Goal: Task Accomplishment & Management: Use online tool/utility

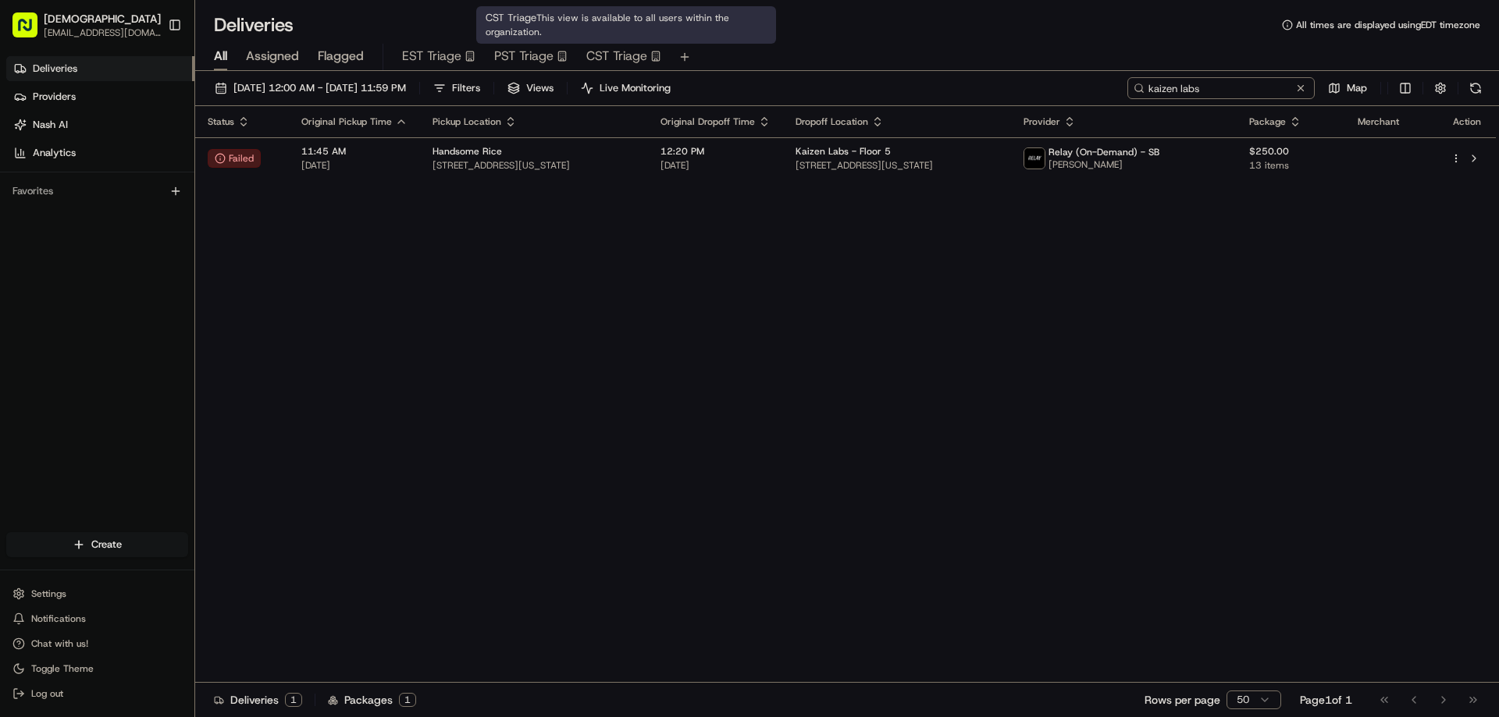
click at [1242, 91] on input "kaizen labs" at bounding box center [1220, 88] width 187 height 22
type input "giant spoon"
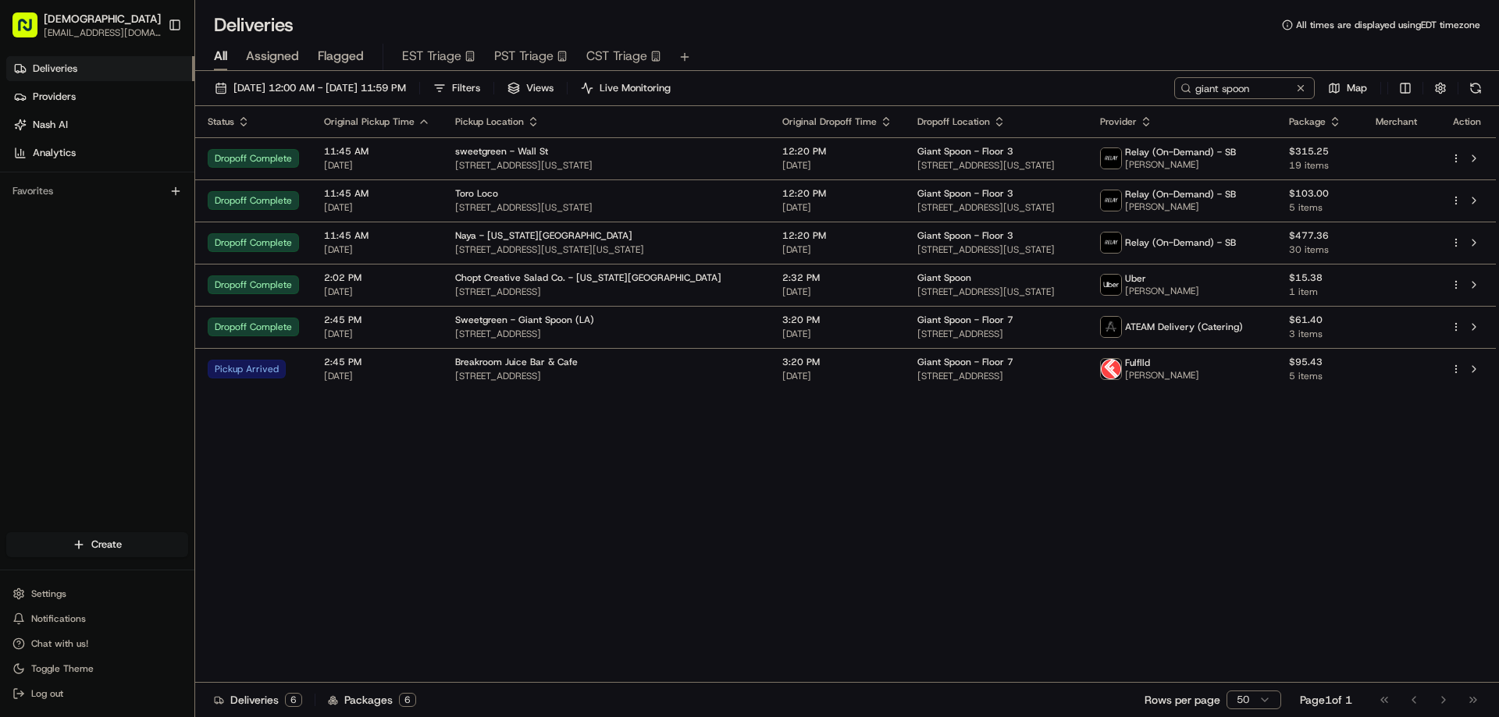
click at [1263, 589] on div "Status Original Pickup Time Pickup Location Original Dropoff Time Dropoff Locat…" at bounding box center [845, 394] width 1300 height 577
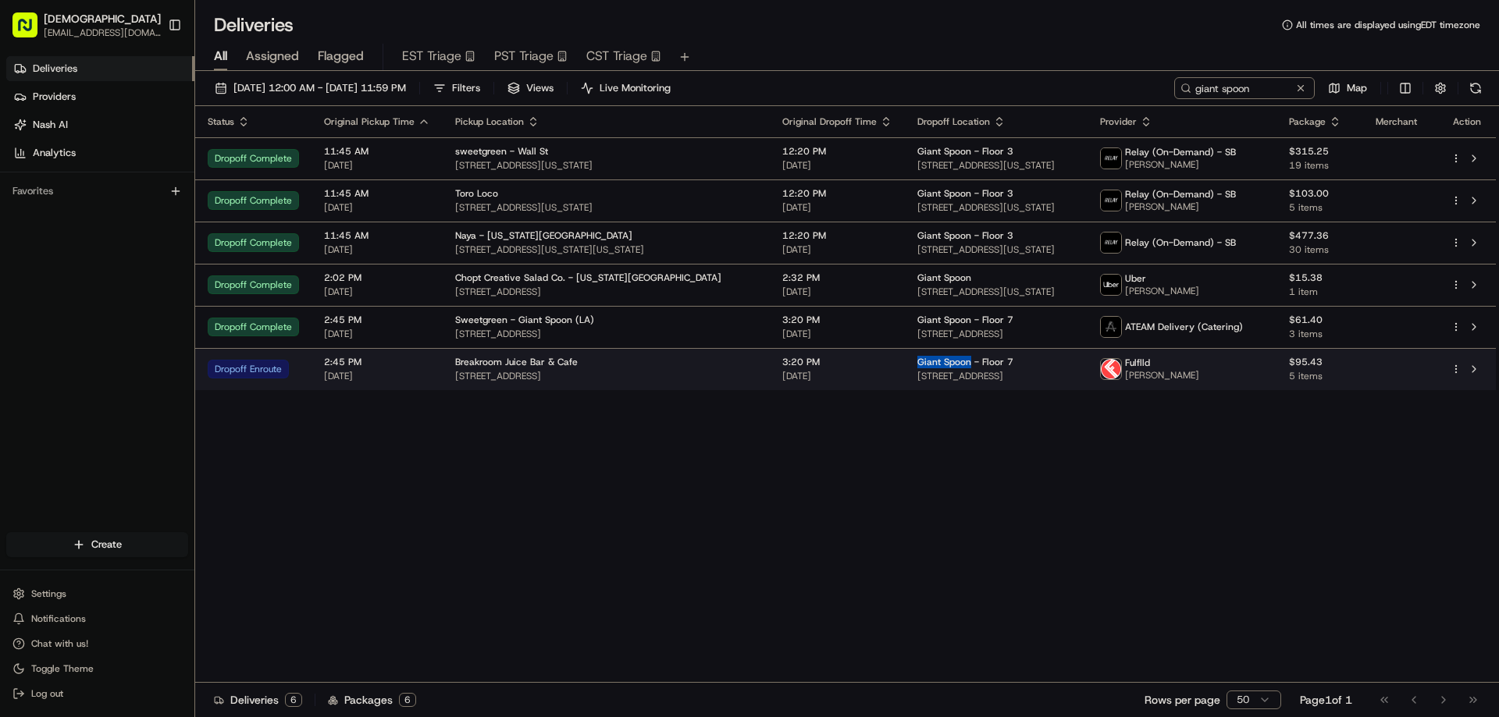
drag, startPoint x: 918, startPoint y: 359, endPoint x: 865, endPoint y: 359, distance: 53.1
click at [905, 359] on td "Giant Spoon - Floor 7 [STREET_ADDRESS]" at bounding box center [996, 369] width 183 height 42
copy span "Giant Spoon"
click at [567, 363] on span "Breakroom Juice Bar & Cafe" at bounding box center [516, 362] width 123 height 12
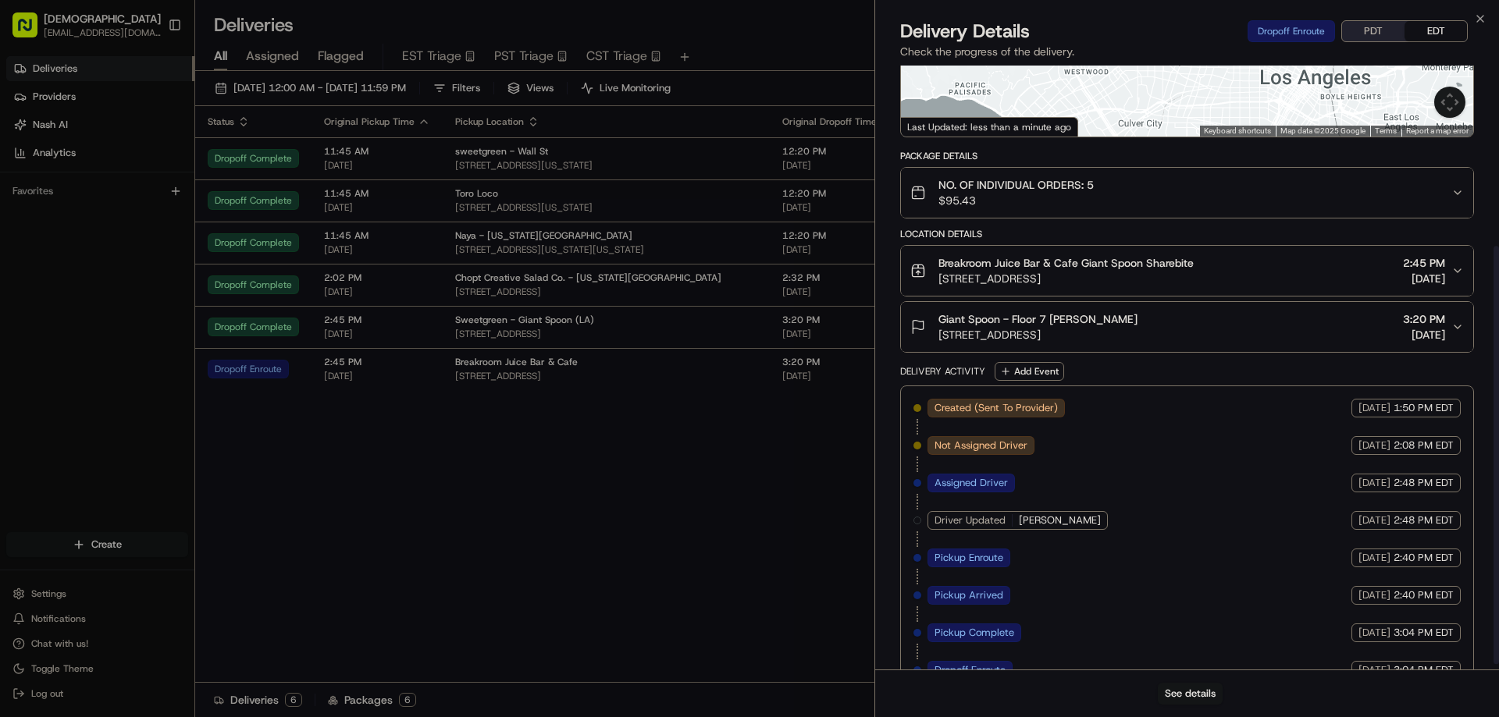
scroll to position [269, 0]
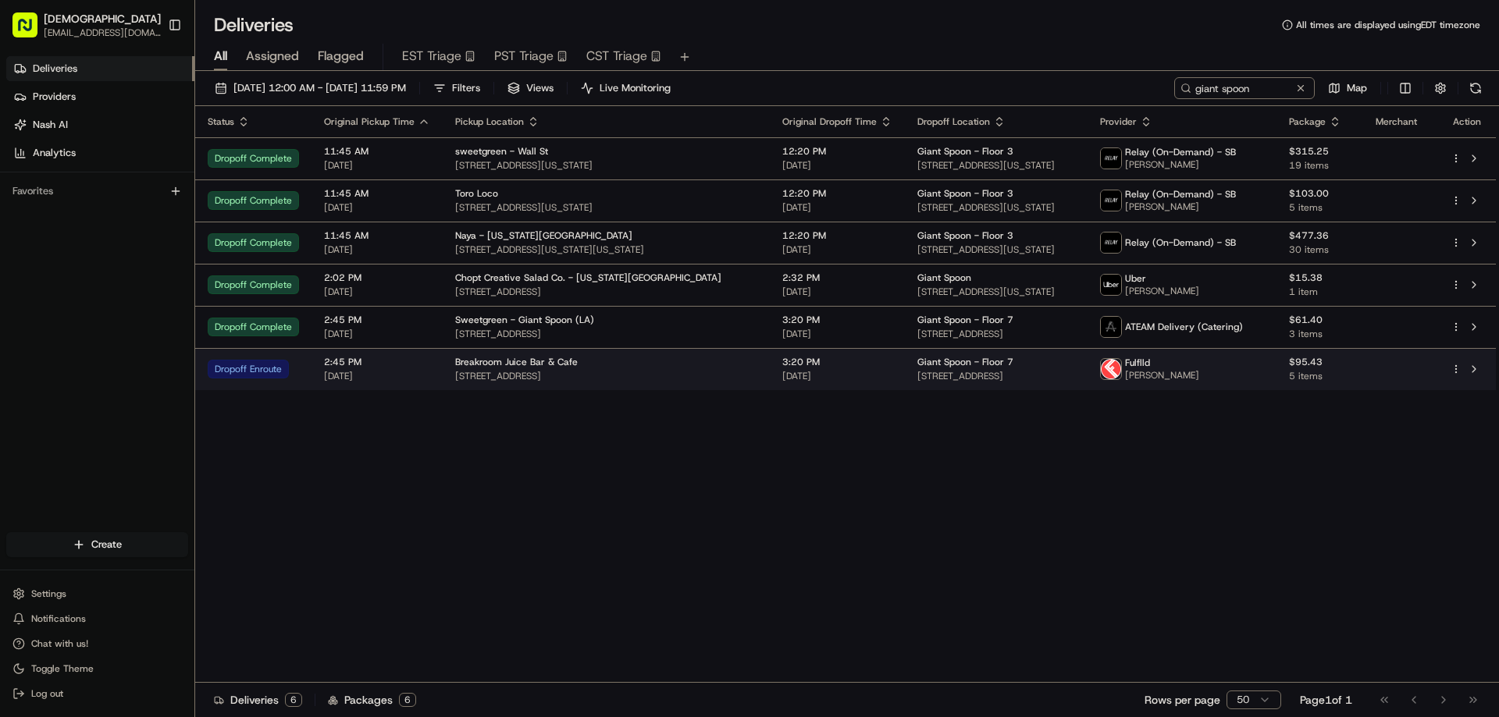
click at [711, 372] on td "Breakroom Juice Bar & Cafe [STREET_ADDRESS]" at bounding box center [606, 369] width 327 height 42
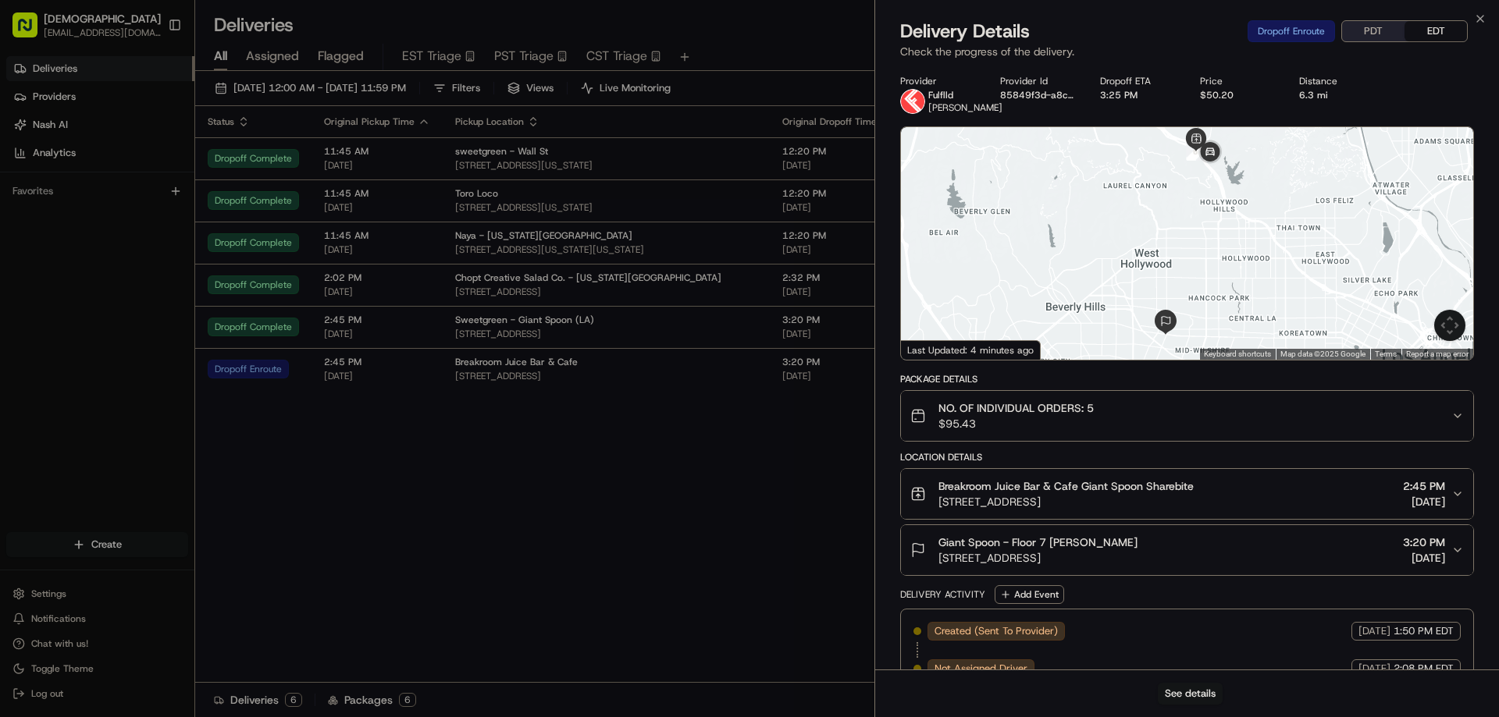
click at [1375, 27] on button "PDT" at bounding box center [1373, 31] width 62 height 20
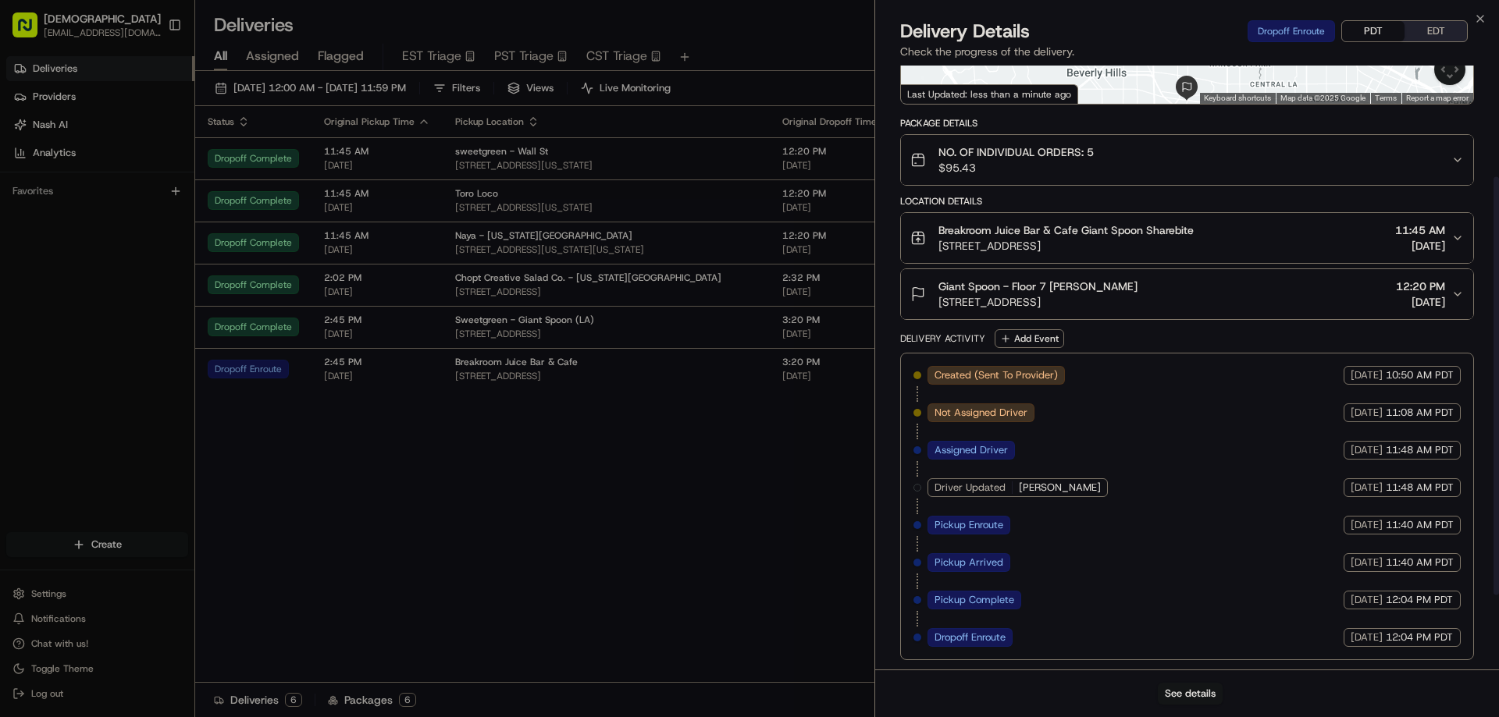
scroll to position [0, 0]
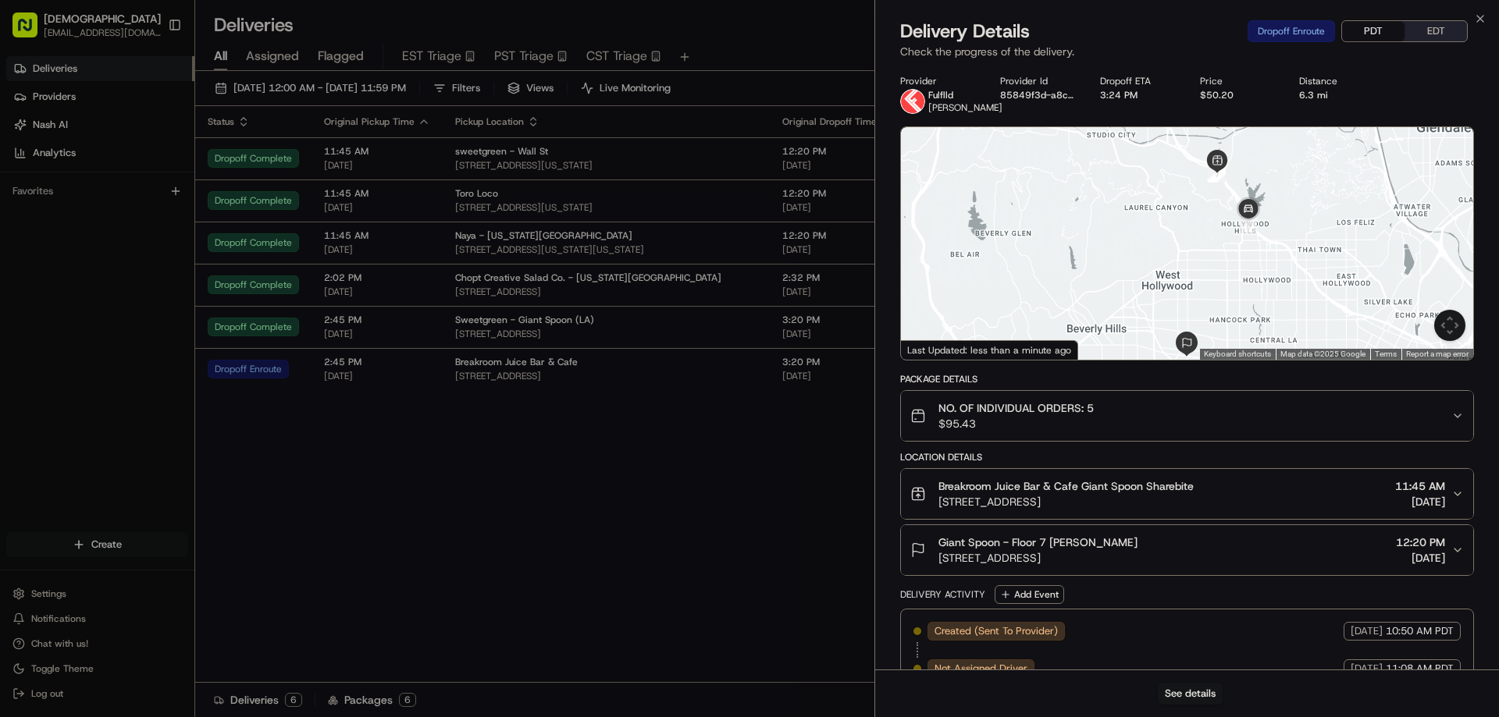
drag, startPoint x: 1220, startPoint y: 514, endPoint x: 941, endPoint y: 513, distance: 279.4
click at [941, 510] on div "Breakroom Juice Bar & Cafe Giant Spoon Sharebite [STREET_ADDRESS] 11:45 AM [DAT…" at bounding box center [1180, 493] width 541 height 31
copy span "[STREET_ADDRESS]"
drag, startPoint x: 1197, startPoint y: 568, endPoint x: 937, endPoint y: 564, distance: 259.2
click at [937, 564] on div "Giant Spoon - Floor 7 [PERSON_NAME] [STREET_ADDRESS] 12:20 PM [DATE]" at bounding box center [1180, 550] width 541 height 31
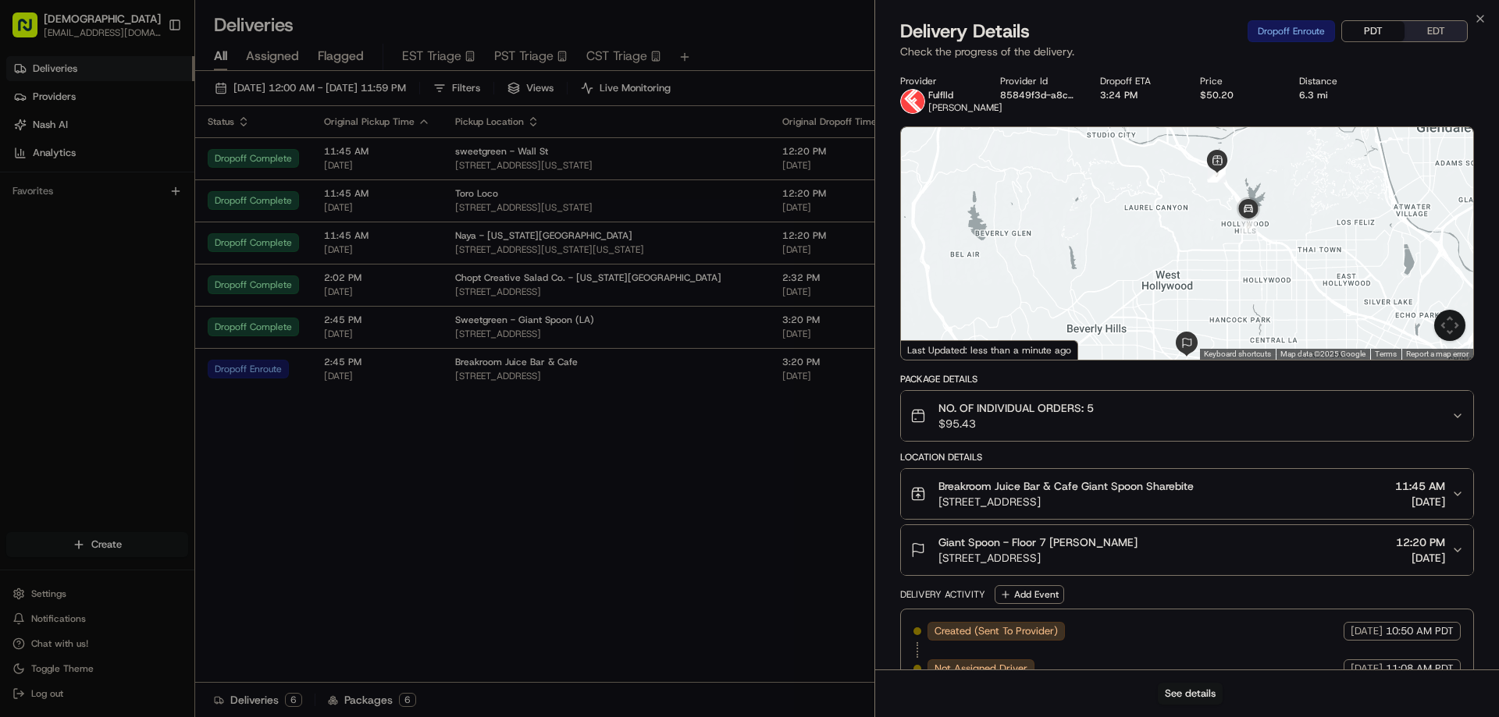
copy span "[STREET_ADDRESS]"
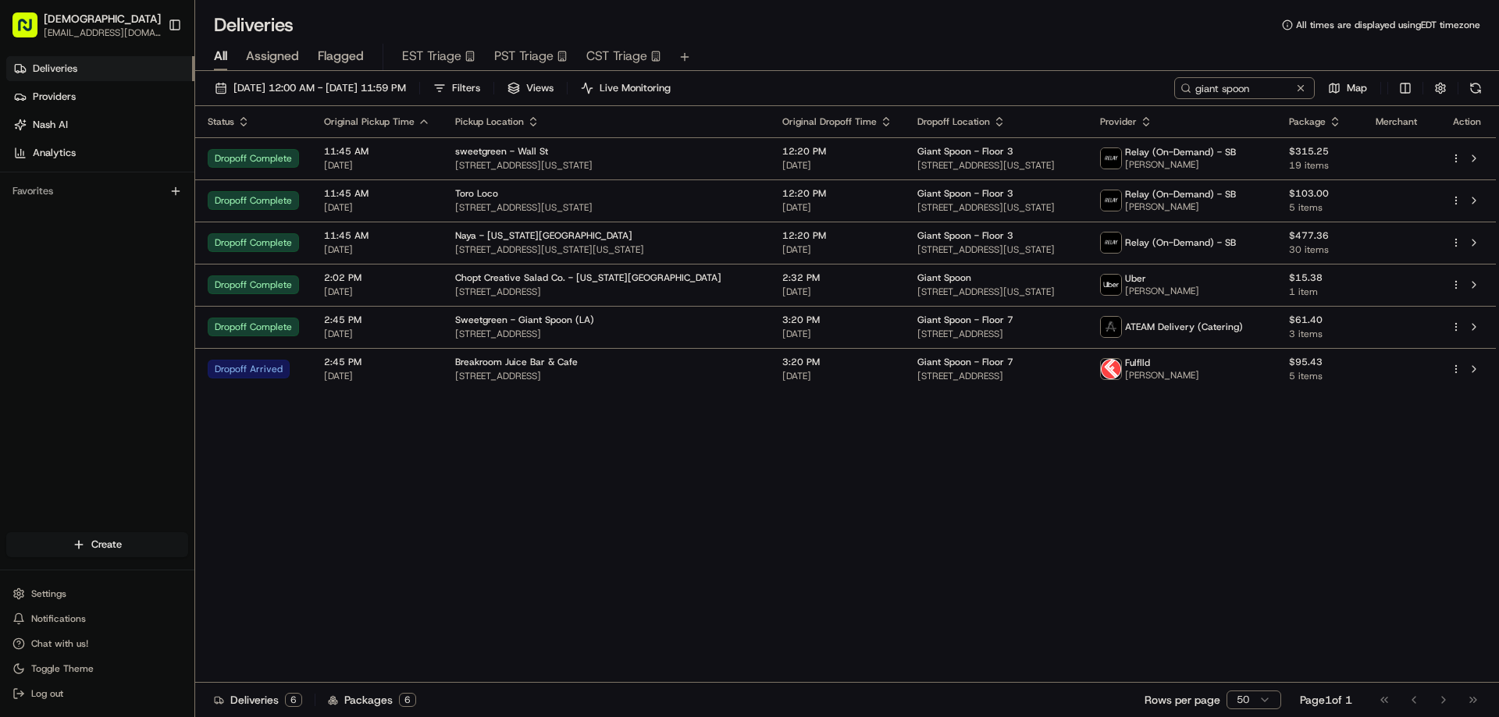
click at [446, 397] on div "Status Original Pickup Time Pickup Location Original Dropoff Time Dropoff Locat…" at bounding box center [845, 394] width 1300 height 577
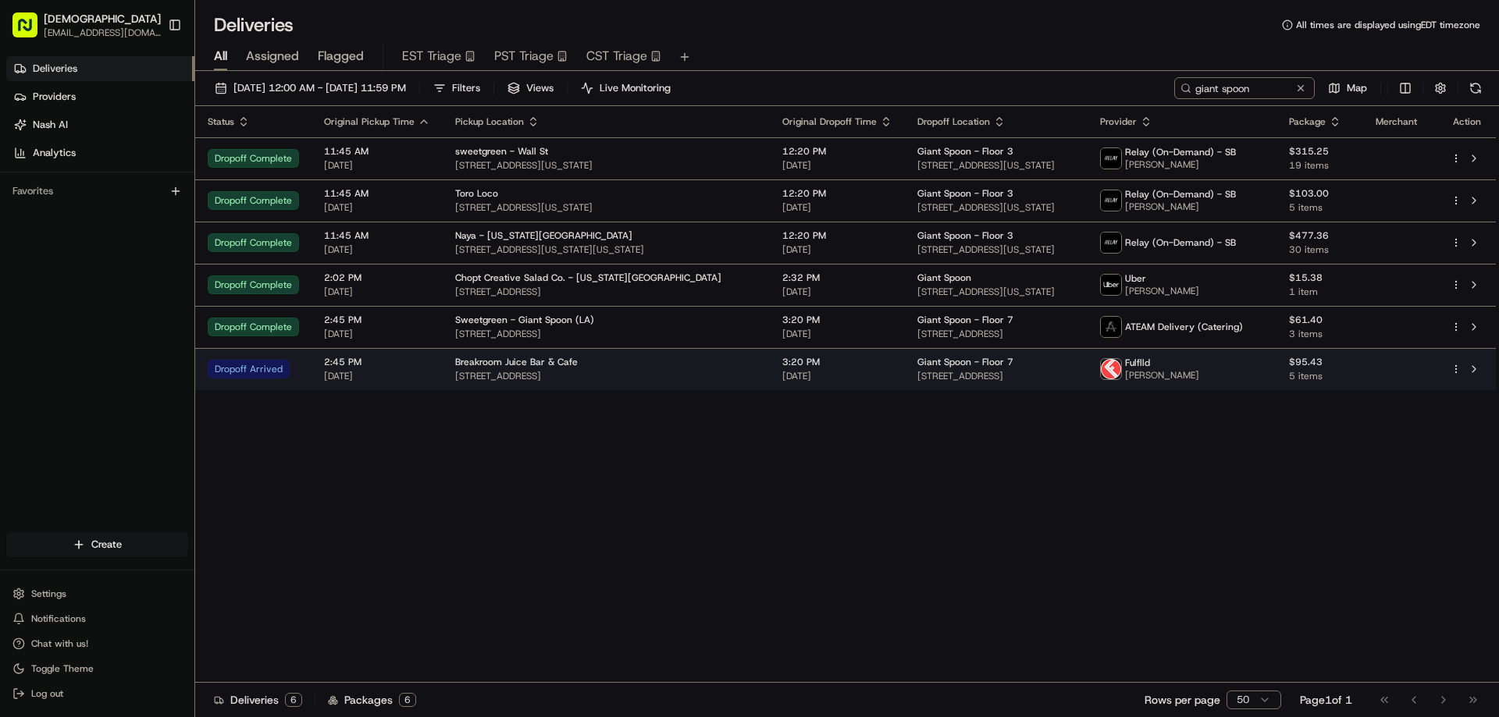
click at [446, 382] on td "Breakroom Juice Bar & Cafe [STREET_ADDRESS]" at bounding box center [606, 369] width 327 height 42
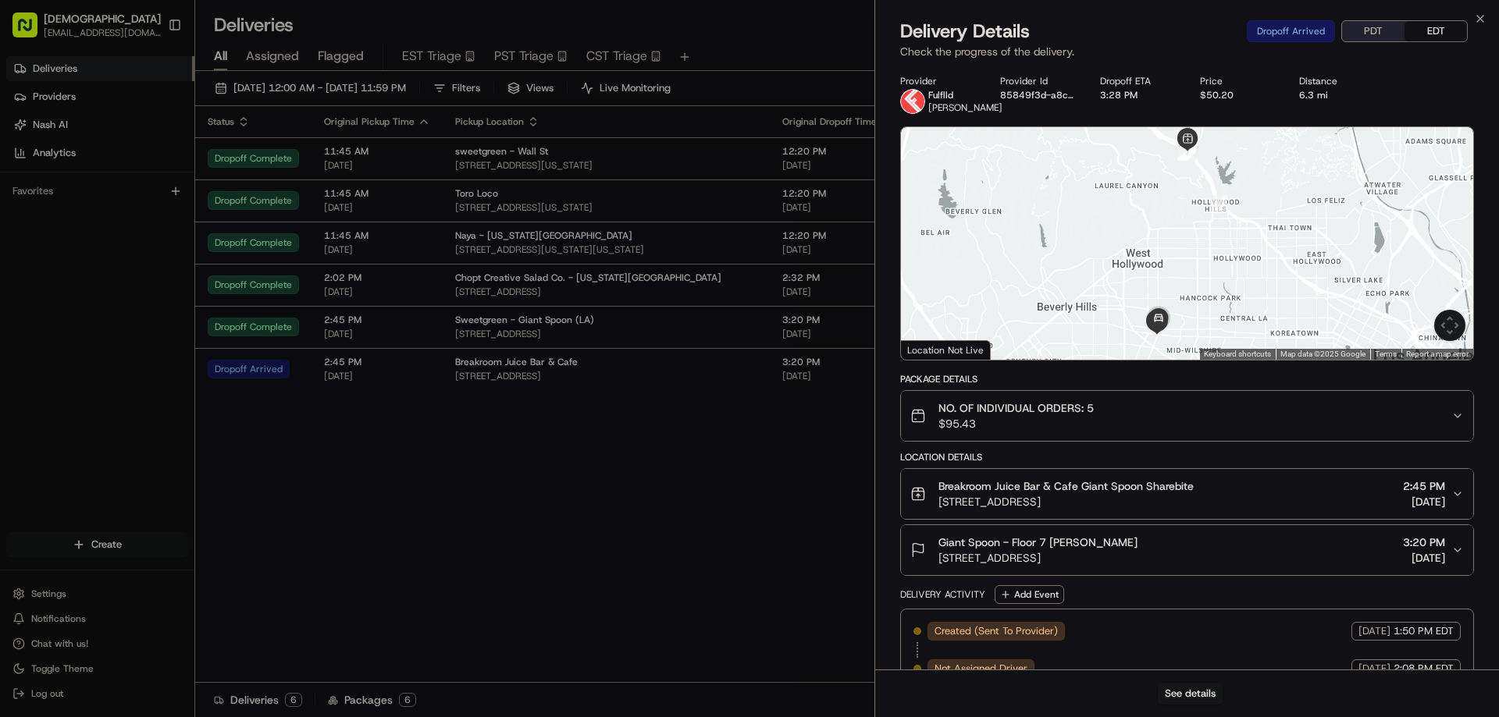
click at [1374, 32] on button "PDT" at bounding box center [1373, 31] width 62 height 20
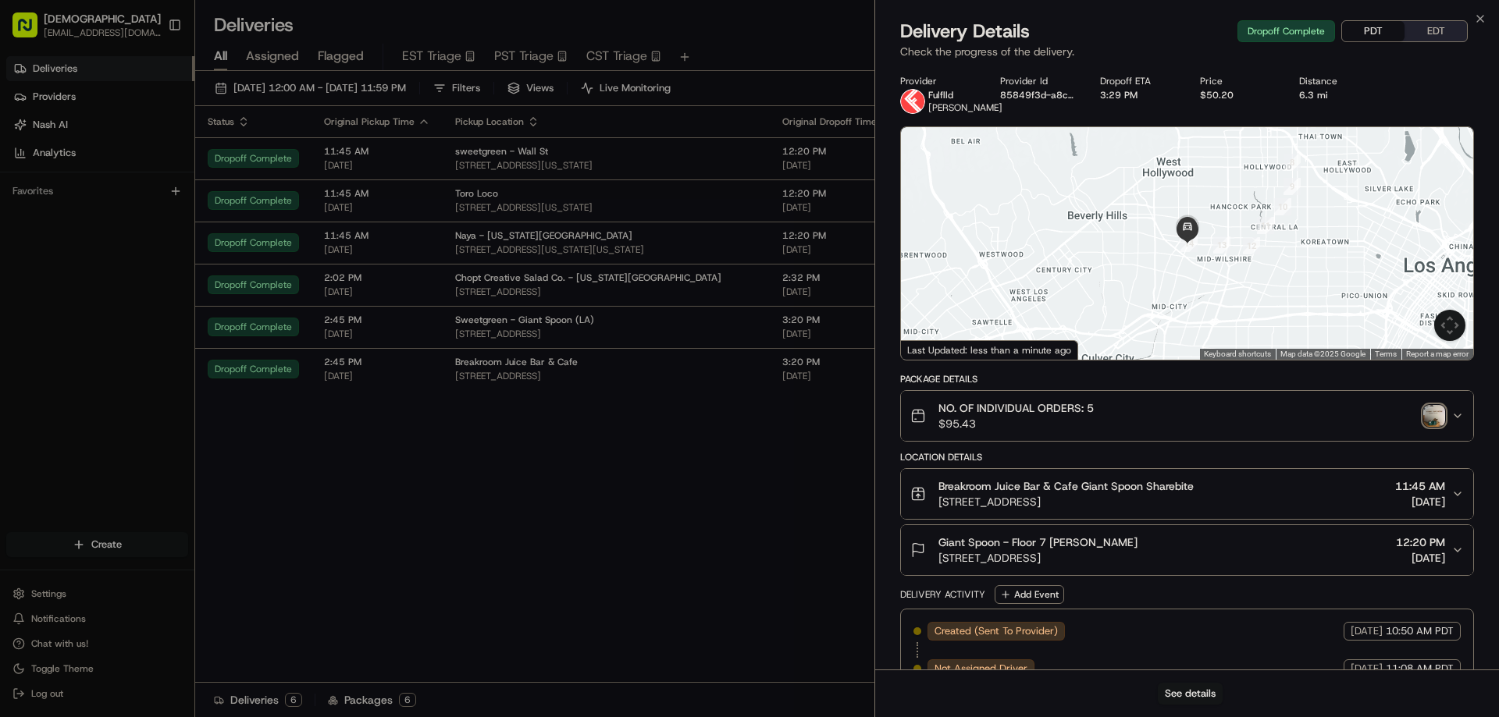
click at [1437, 424] on img "button" at bounding box center [1434, 416] width 22 height 22
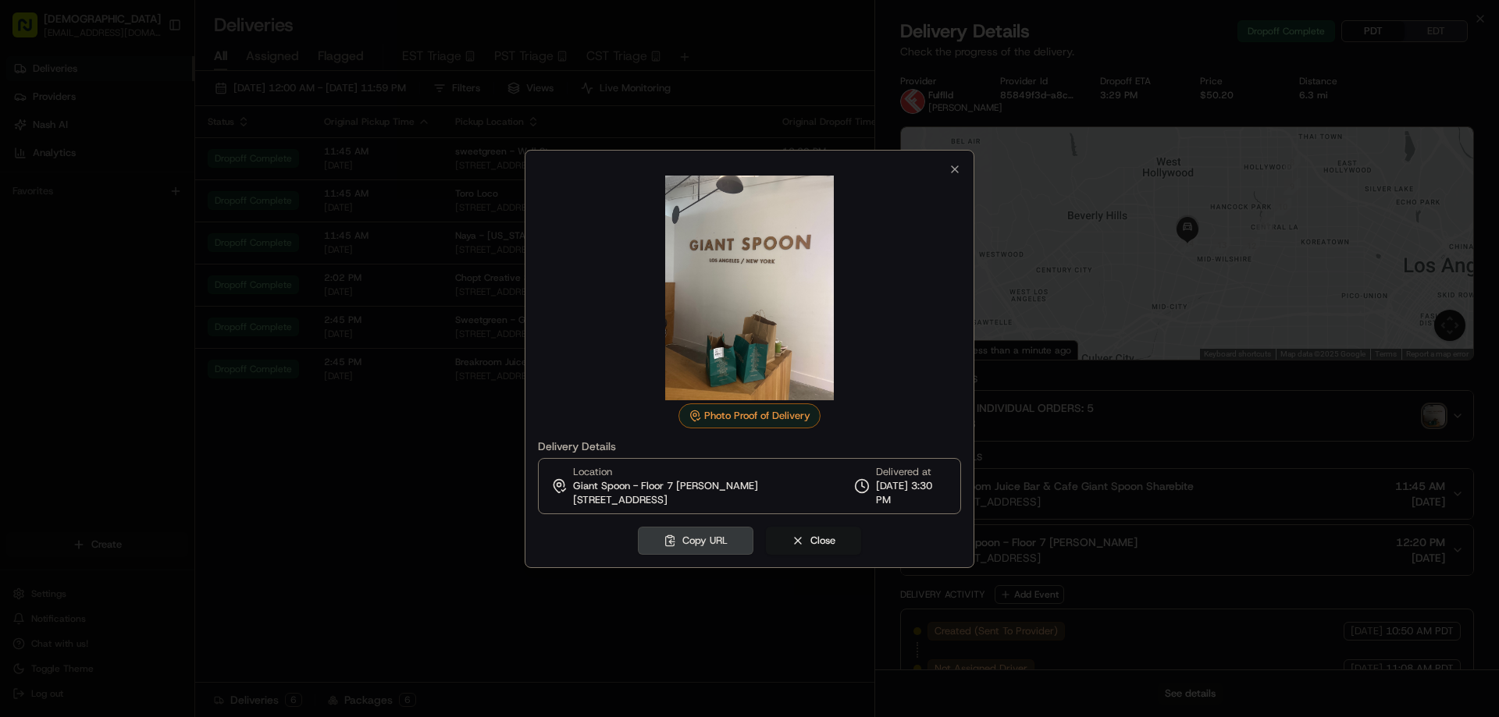
click at [1291, 130] on div at bounding box center [749, 358] width 1499 height 717
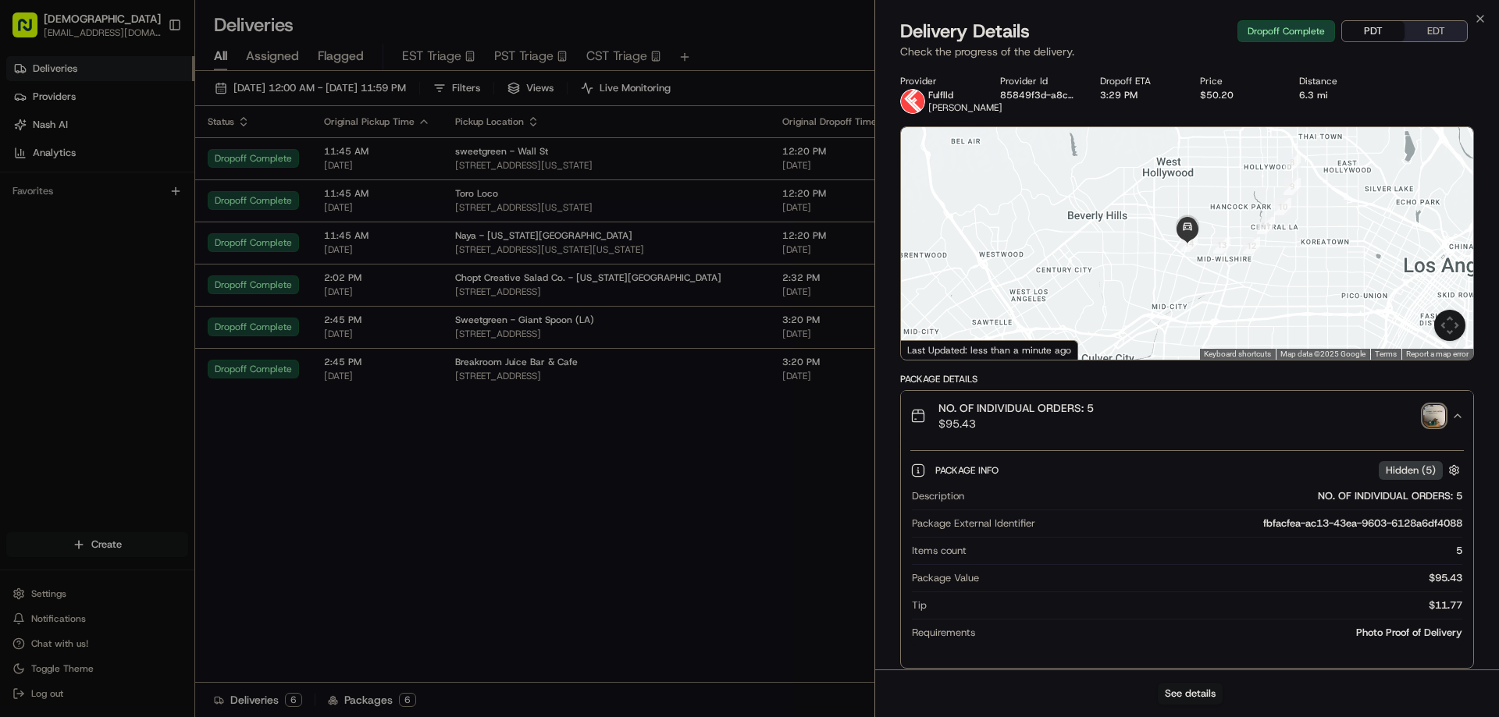
click at [1377, 30] on button "PDT" at bounding box center [1373, 31] width 62 height 20
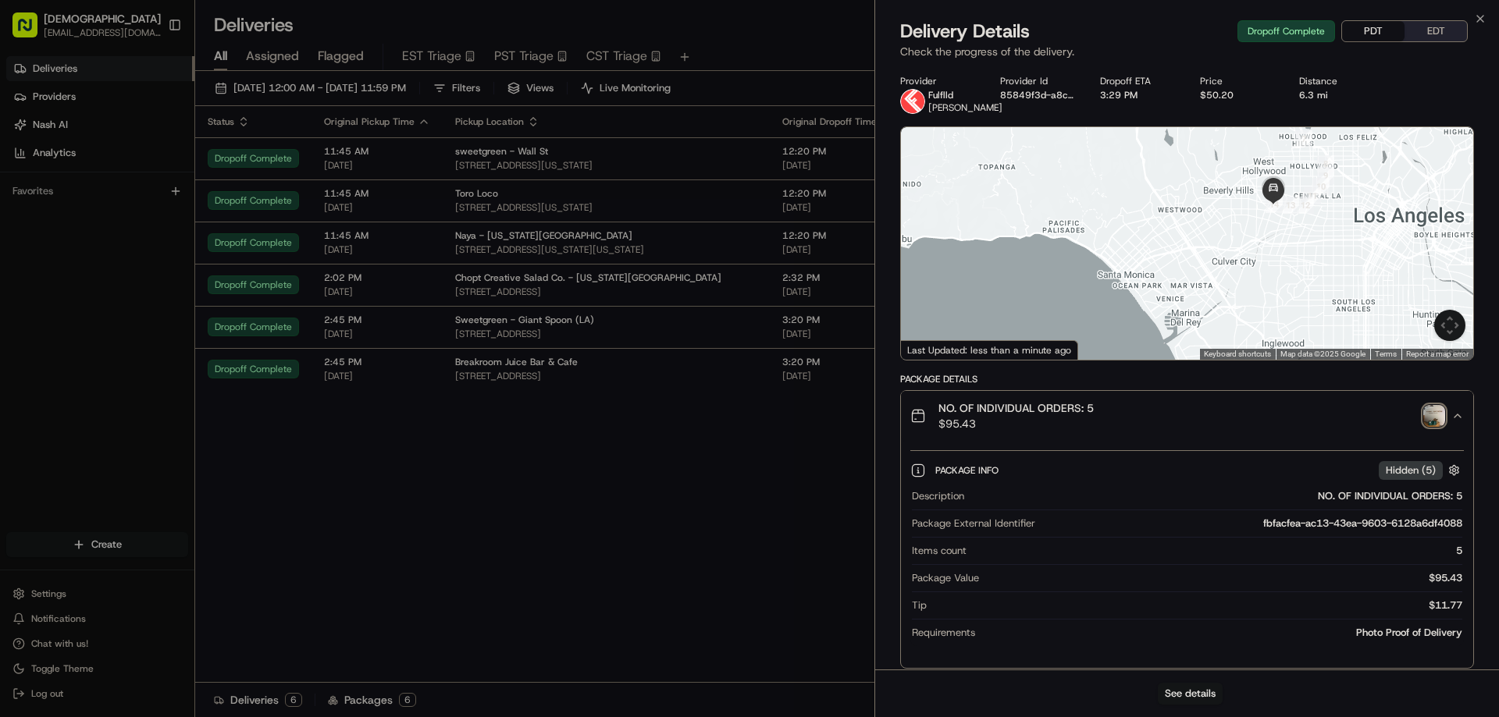
scroll to position [571, 0]
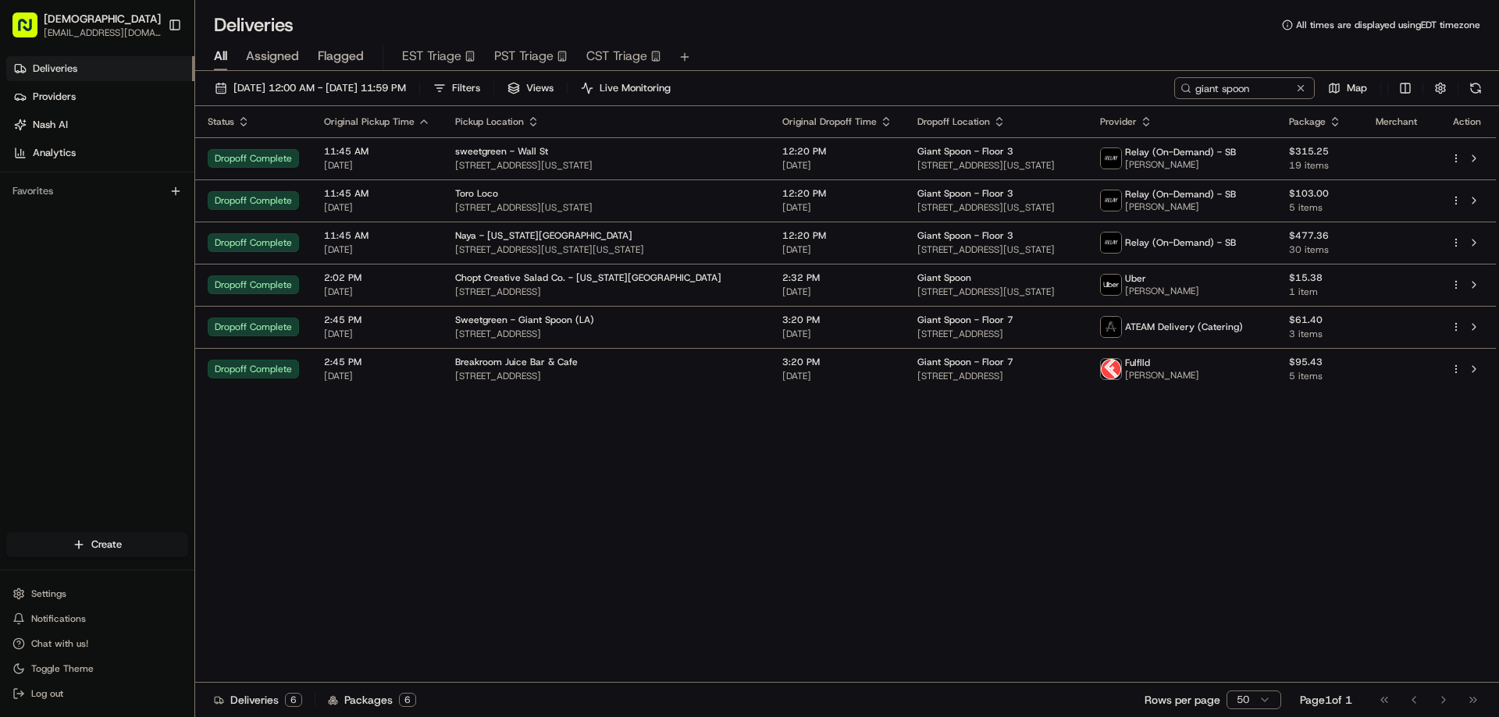
click at [969, 550] on div "Status Original Pickup Time Pickup Location Original Dropoff Time Dropoff Locat…" at bounding box center [845, 394] width 1300 height 577
